Goal: Task Accomplishment & Management: Use online tool/utility

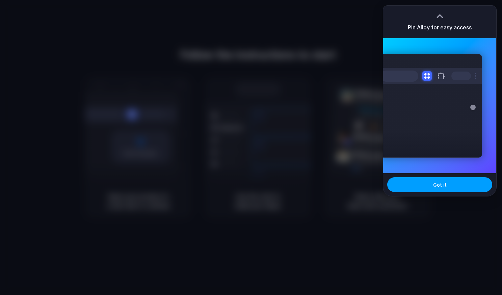
click at [442, 185] on span "Got it" at bounding box center [439, 184] width 13 height 7
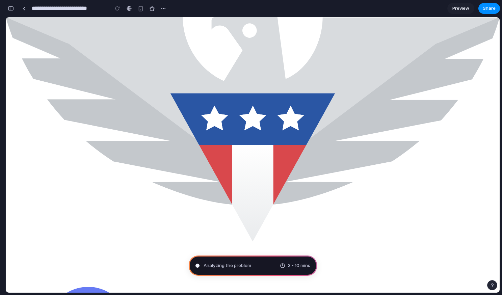
type input "**********"
